Goal: Task Accomplishment & Management: Manage account settings

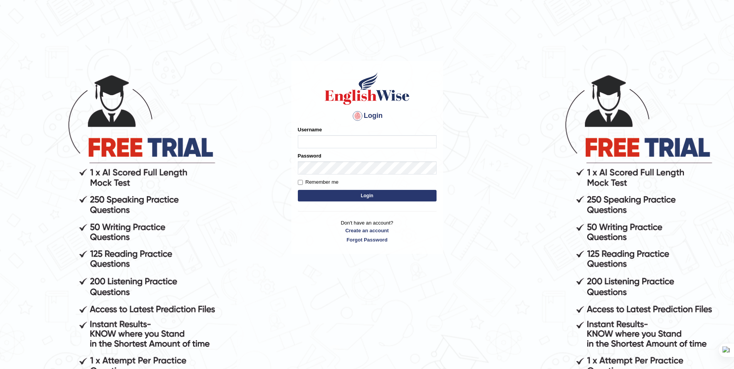
click at [328, 141] on input "Username" at bounding box center [367, 141] width 139 height 13
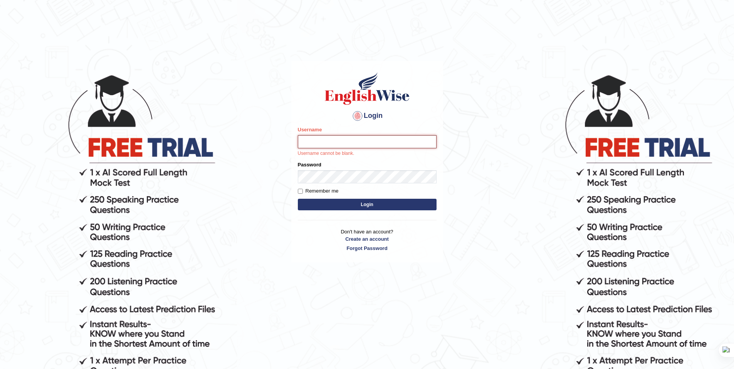
type input "AnmolNY"
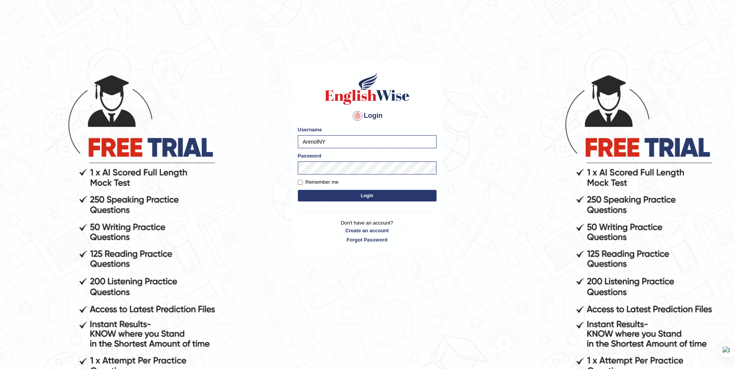
click at [368, 195] on button "Login" at bounding box center [367, 196] width 139 height 12
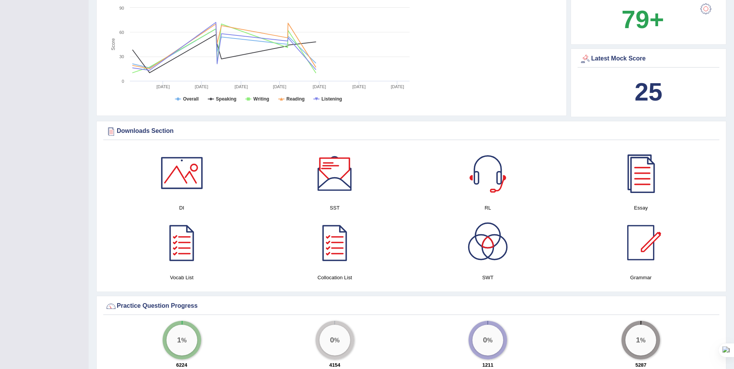
scroll to position [322, 0]
click at [182, 168] on div at bounding box center [182, 173] width 54 height 54
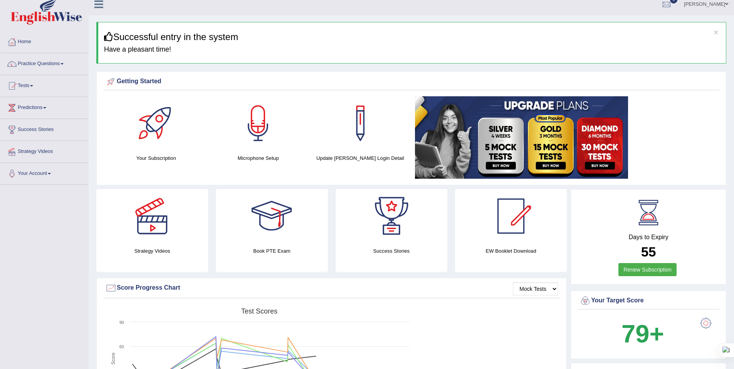
scroll to position [0, 0]
